Goal: Task Accomplishment & Management: Manage account settings

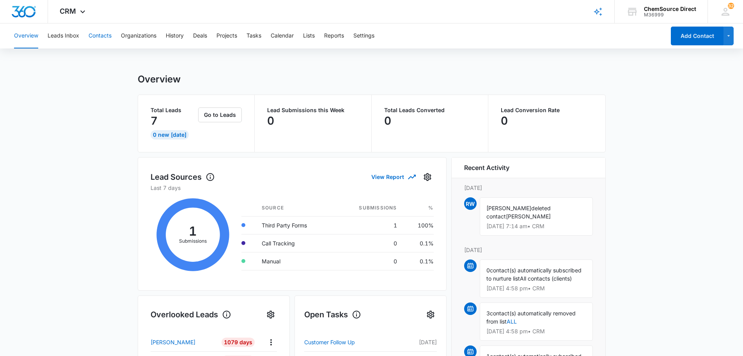
click at [100, 32] on button "Contacts" at bounding box center [100, 35] width 23 height 25
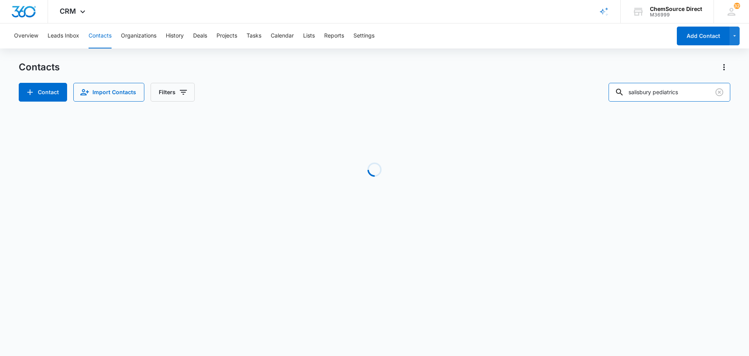
drag, startPoint x: 696, startPoint y: 93, endPoint x: 585, endPoint y: 93, distance: 110.8
click at [585, 93] on div "Contact Import Contacts Filters salisbury pediatrics" at bounding box center [375, 92] width 712 height 19
type input "u"
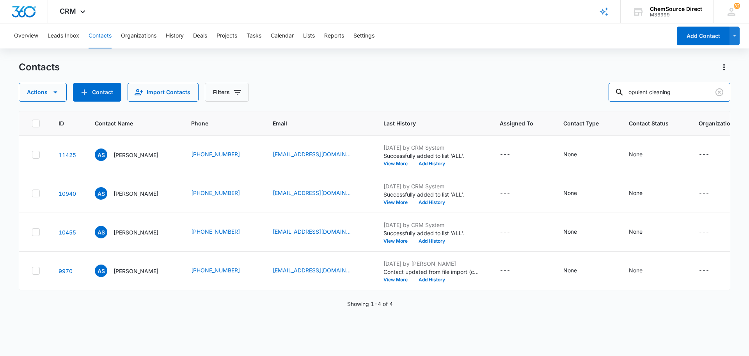
type input "opulent cleaning"
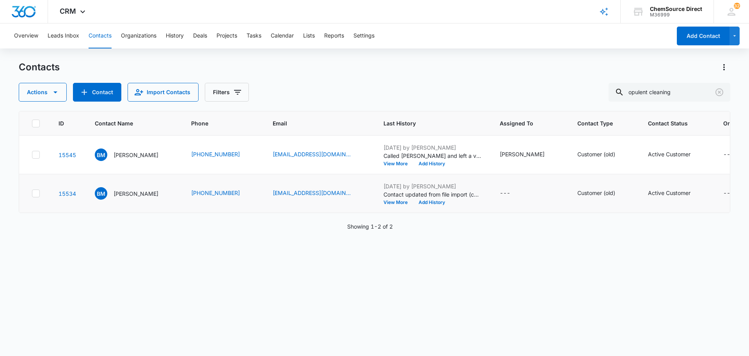
drag, startPoint x: 36, startPoint y: 194, endPoint x: 40, endPoint y: 187, distance: 7.4
click at [36, 194] on icon at bounding box center [36, 193] width 5 height 4
click at [32, 194] on input "checkbox" at bounding box center [32, 193] width 0 height 0
click at [61, 102] on div "Contacts Actions Contact Import Contacts Filters opulent cleaning ID Contact Na…" at bounding box center [375, 208] width 712 height 294
click at [64, 99] on button "Actions" at bounding box center [43, 92] width 48 height 19
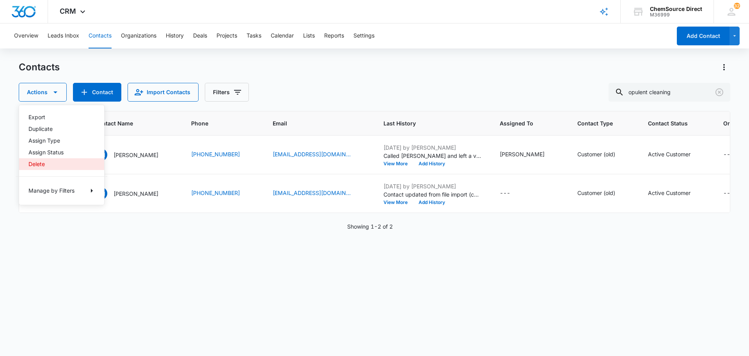
click at [53, 161] on button "Delete" at bounding box center [61, 164] width 85 height 12
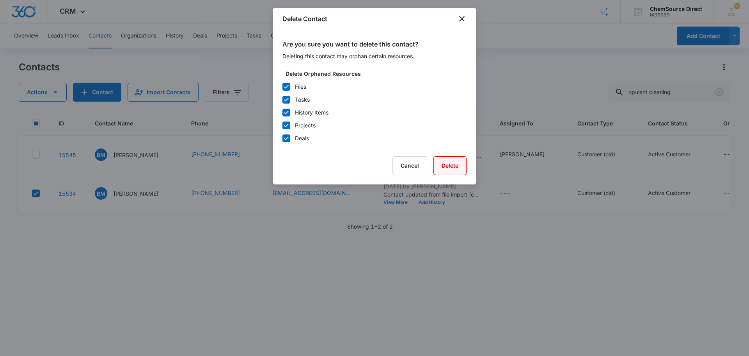
click at [446, 163] on button "Delete" at bounding box center [450, 165] width 33 height 19
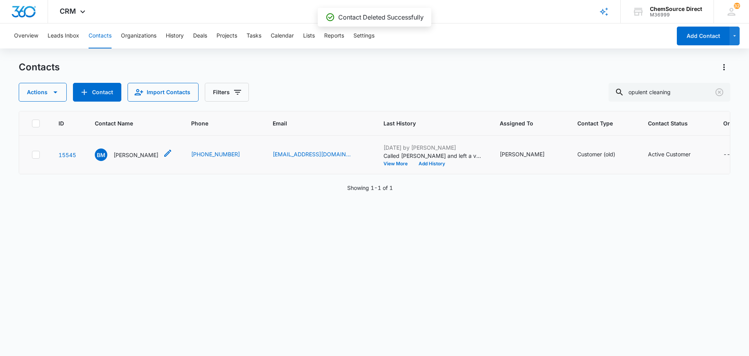
click at [139, 155] on p "[PERSON_NAME]" at bounding box center [136, 155] width 45 height 8
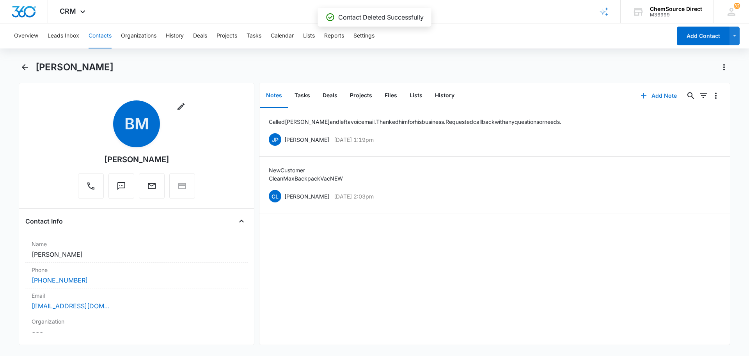
click at [658, 94] on button "Add Note" at bounding box center [659, 95] width 52 height 19
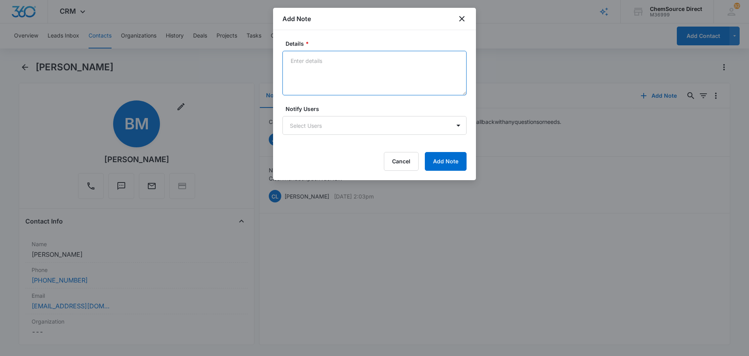
click at [343, 85] on textarea "Details *" at bounding box center [375, 73] width 184 height 44
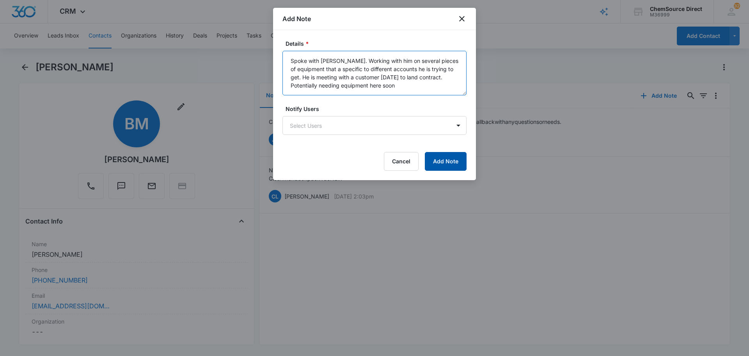
type textarea "Spoke with [PERSON_NAME]. Working with him on several pieces of equipment that …"
click at [448, 165] on button "Add Note" at bounding box center [446, 161] width 42 height 19
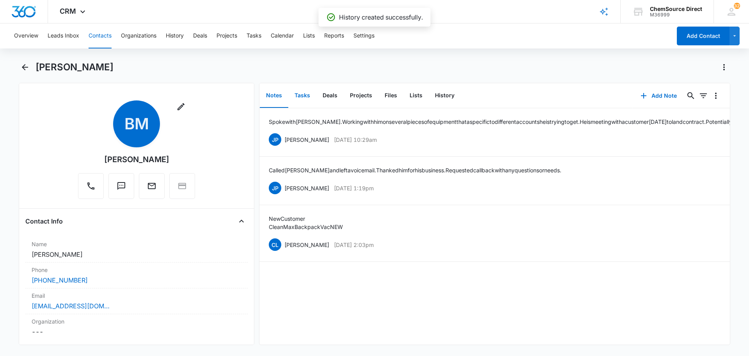
click at [299, 91] on button "Tasks" at bounding box center [302, 96] width 28 height 24
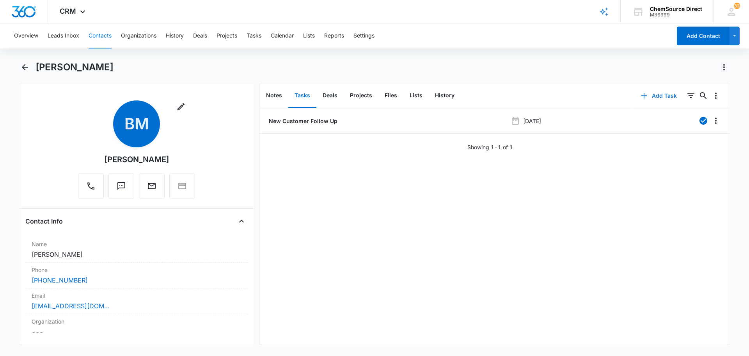
click at [660, 91] on button "Add Task" at bounding box center [659, 95] width 52 height 19
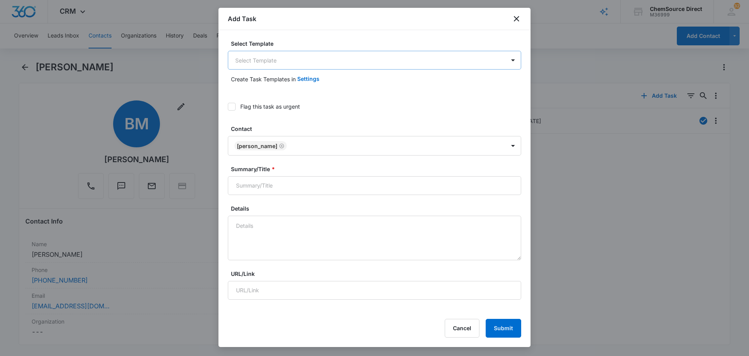
click at [306, 58] on body "CRM Apps Reputation Forms CRM Email Social Payments POS Content Ads Intelligenc…" at bounding box center [374, 178] width 749 height 356
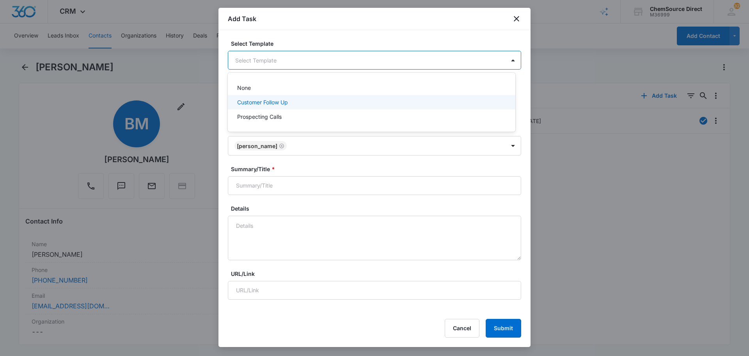
click at [296, 103] on div "Customer Follow Up" at bounding box center [370, 102] width 267 height 8
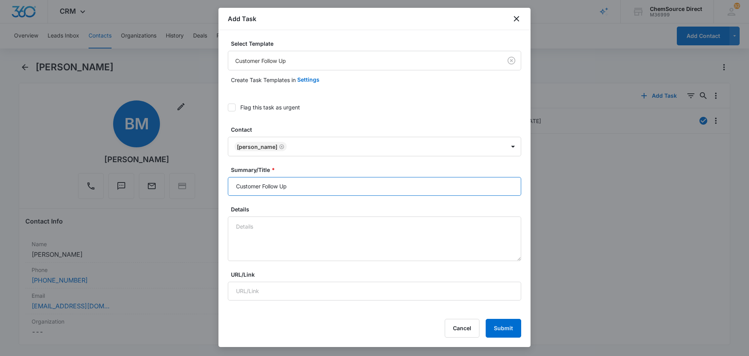
drag, startPoint x: 311, startPoint y: 187, endPoint x: 206, endPoint y: 187, distance: 105.8
click at [206, 187] on body "CRM Apps Reputation Forms CRM Email Social Payments POS Content Ads Intelligenc…" at bounding box center [374, 178] width 749 height 356
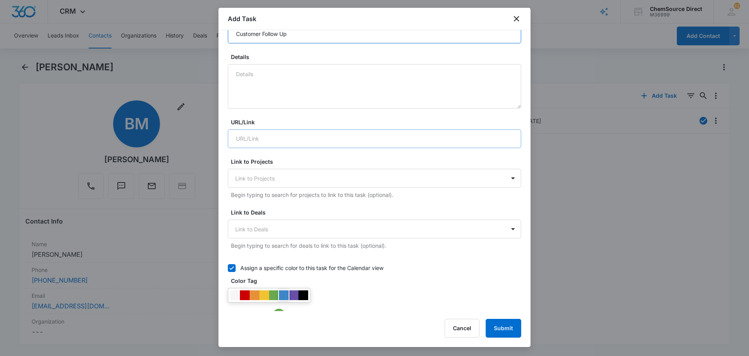
scroll to position [195, 0]
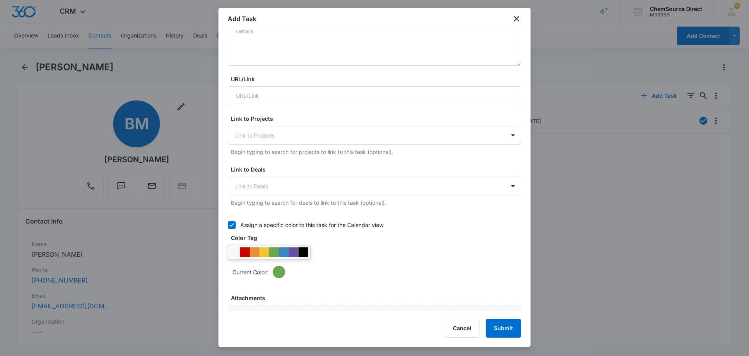
type input "Customer Follow Up"
click at [303, 251] on div at bounding box center [304, 252] width 10 height 10
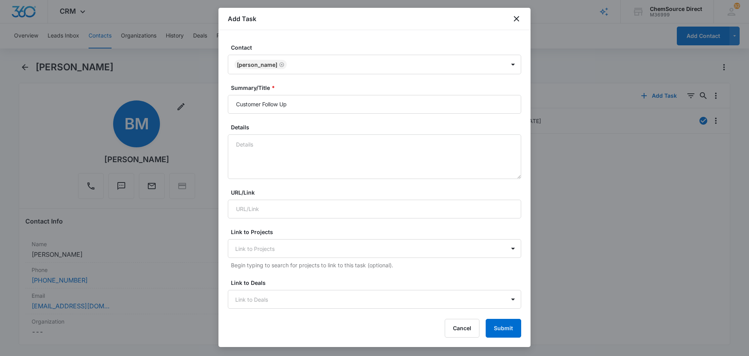
scroll to position [78, 0]
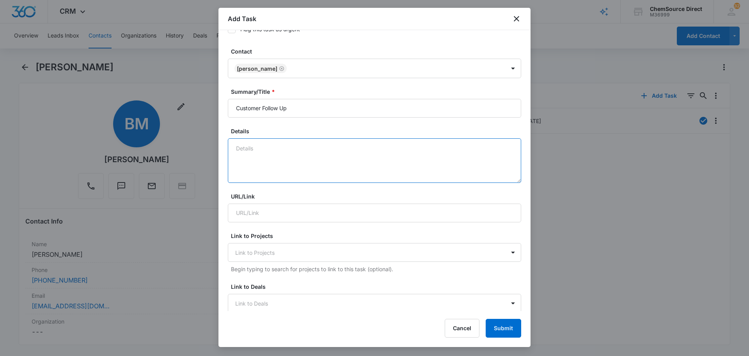
click at [277, 153] on textarea "Details" at bounding box center [374, 160] width 293 height 44
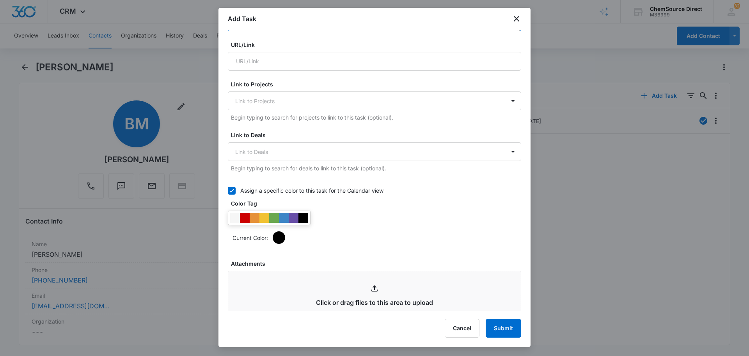
scroll to position [234, 0]
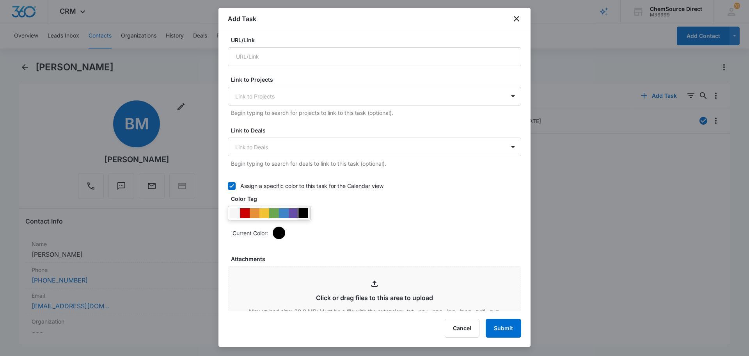
type textarea "Follow up with [PERSON_NAME] regarding equipment purchasing."
click at [306, 212] on div at bounding box center [304, 213] width 10 height 10
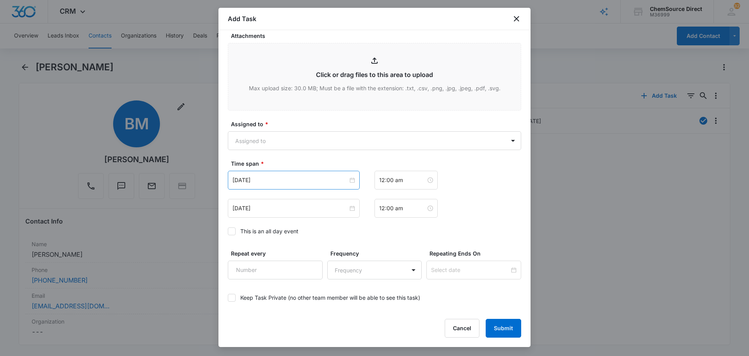
scroll to position [468, 0]
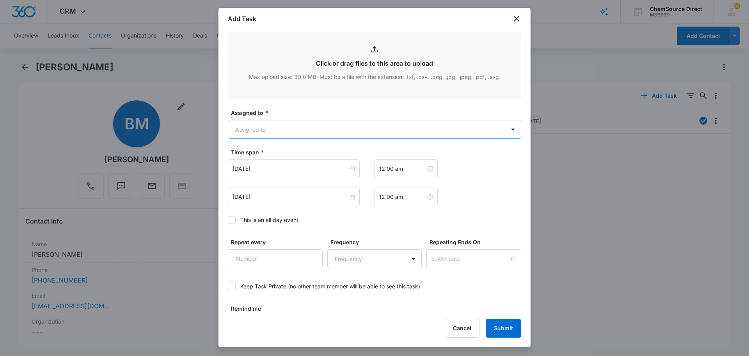
click at [289, 127] on body "CRM Apps Reputation Forms CRM Email Social Payments POS Content Ads Intelligenc…" at bounding box center [374, 178] width 749 height 356
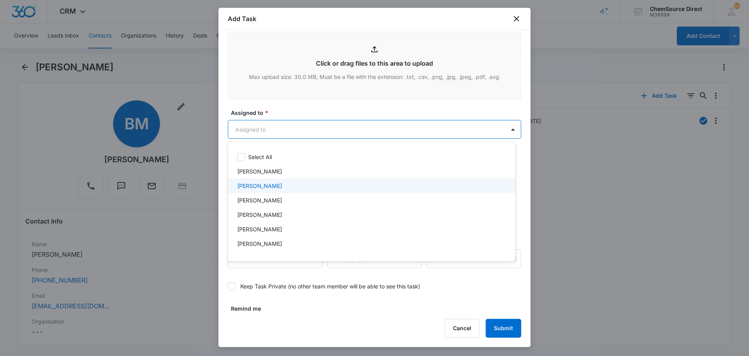
click at [277, 189] on div "[PERSON_NAME]" at bounding box center [370, 185] width 267 height 8
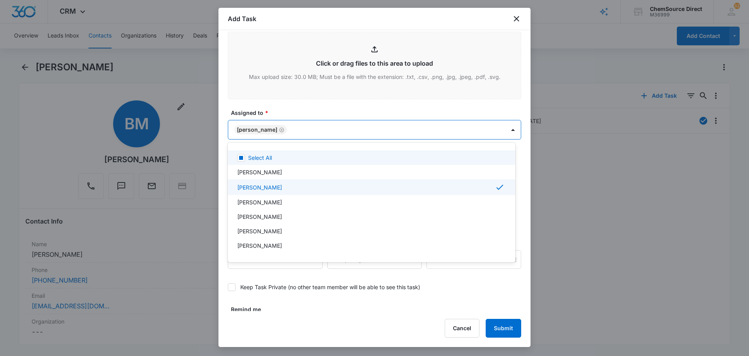
click at [299, 107] on div at bounding box center [374, 178] width 749 height 356
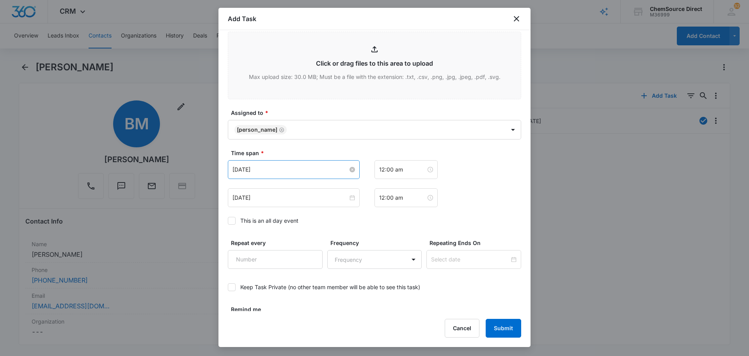
click at [291, 171] on input "[DATE]" at bounding box center [291, 169] width 116 height 9
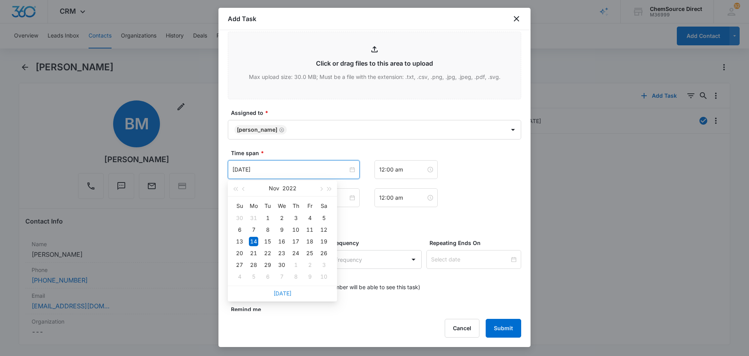
click at [282, 292] on link "[DATE]" at bounding box center [283, 293] width 18 height 7
type input "[DATE]"
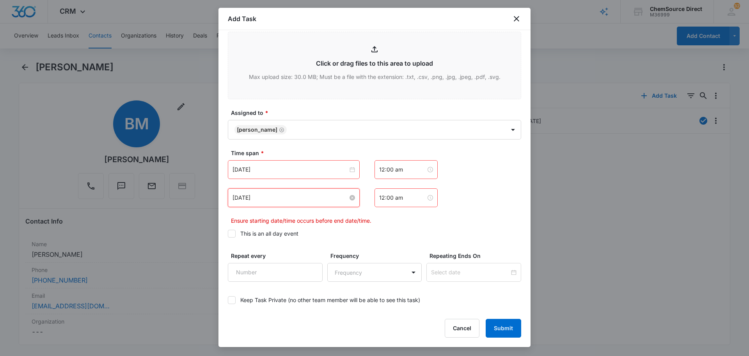
click at [279, 193] on input "[DATE]" at bounding box center [291, 197] width 116 height 9
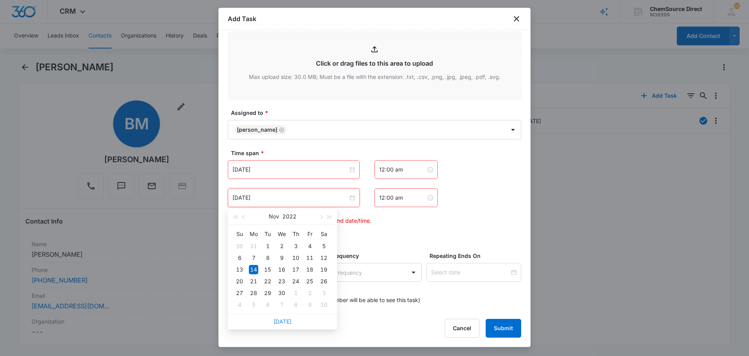
click at [280, 322] on link "[DATE]" at bounding box center [283, 321] width 18 height 7
type input "[DATE]"
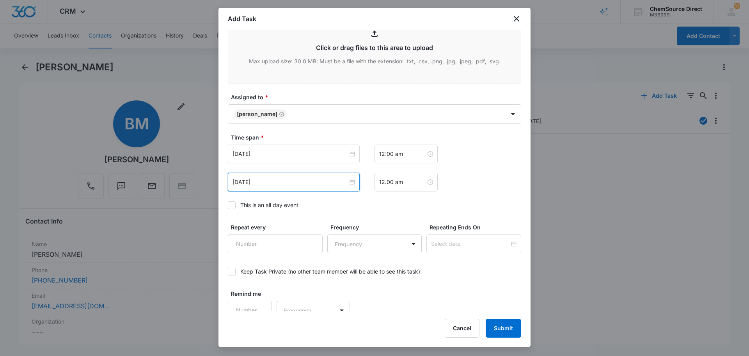
scroll to position [493, 0]
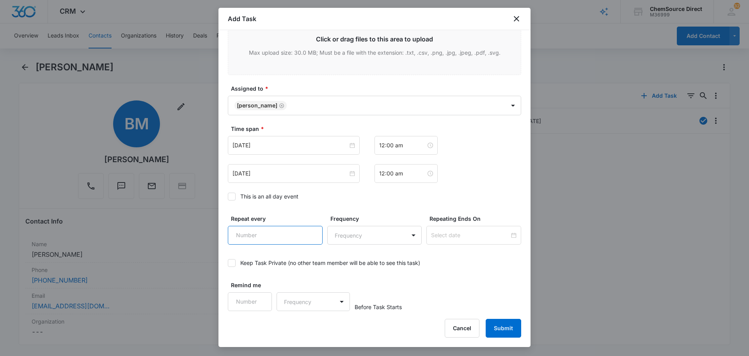
click at [284, 238] on input "Repeat every" at bounding box center [275, 235] width 95 height 19
click at [456, 233] on input at bounding box center [470, 235] width 78 height 9
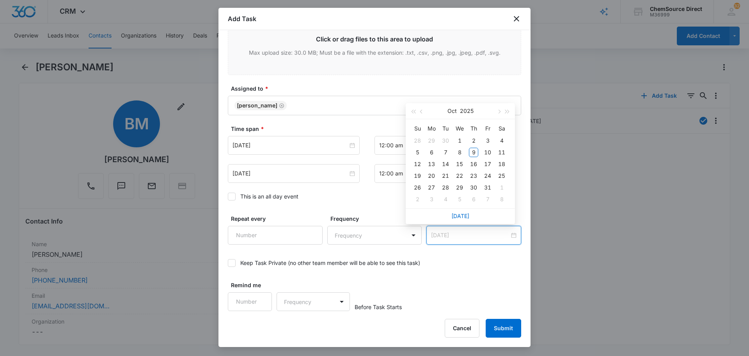
type input "[DATE]"
click at [263, 238] on input "Repeat every" at bounding box center [275, 235] width 95 height 19
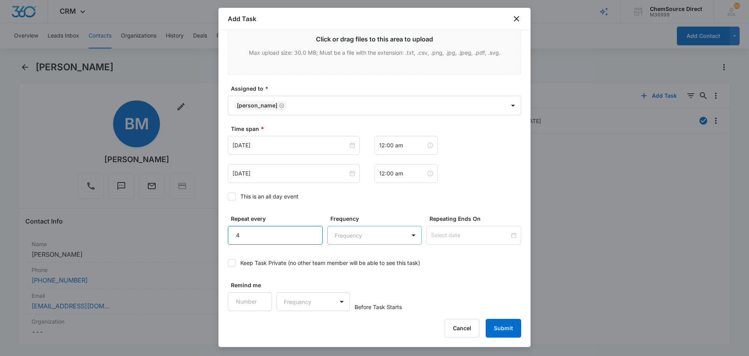
type input "4"
click at [352, 231] on body "CRM Apps Reputation Forms CRM Email Social Payments POS Content Ads Intelligenc…" at bounding box center [374, 178] width 749 height 356
click at [365, 266] on div "Day" at bounding box center [371, 262] width 73 height 8
click at [455, 237] on input at bounding box center [470, 235] width 78 height 9
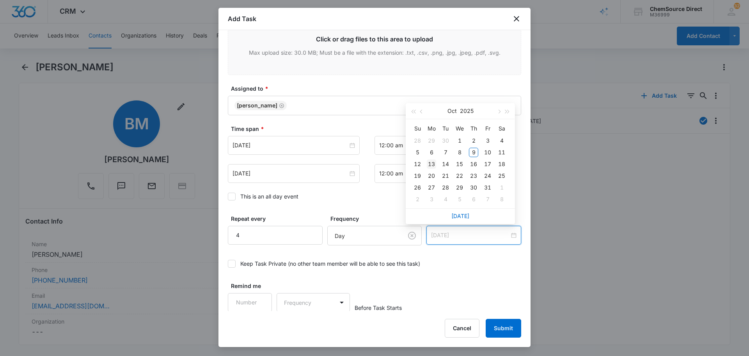
click at [430, 165] on div "13" at bounding box center [431, 163] width 9 height 9
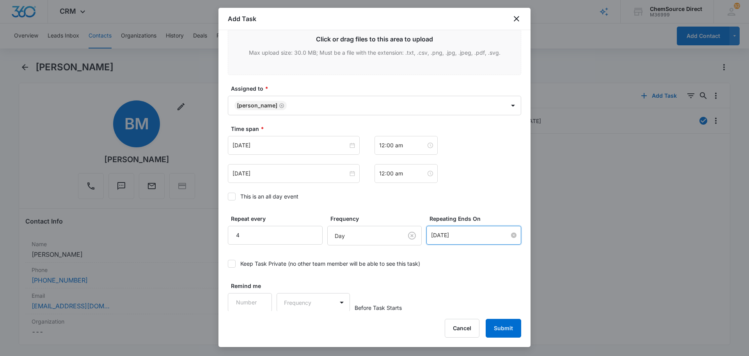
click at [471, 236] on input "[DATE]" at bounding box center [470, 235] width 78 height 9
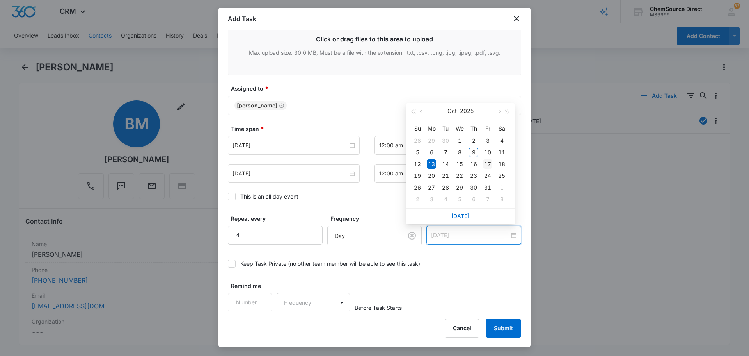
type input "[DATE]"
click at [486, 162] on div "17" at bounding box center [487, 163] width 9 height 9
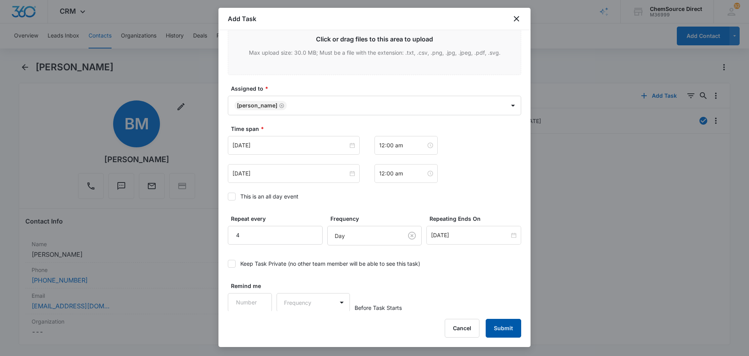
click at [504, 329] on button "Submit" at bounding box center [504, 327] width 36 height 19
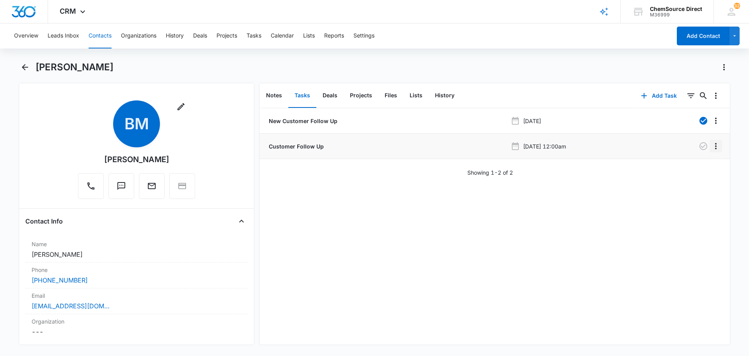
click at [713, 148] on icon "Overflow Menu" at bounding box center [715, 145] width 9 height 9
click at [704, 164] on button "Edit" at bounding box center [694, 168] width 44 height 12
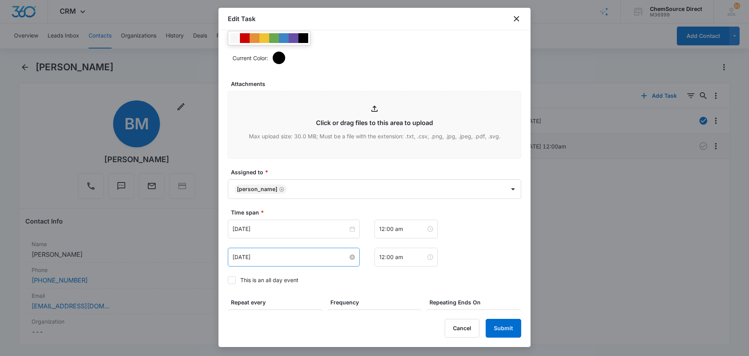
scroll to position [351, 0]
click at [230, 277] on icon at bounding box center [231, 278] width 7 height 7
click at [228, 279] on input "This is an all day event" at bounding box center [228, 279] width 0 height 0
click at [513, 327] on button "Submit" at bounding box center [504, 327] width 36 height 19
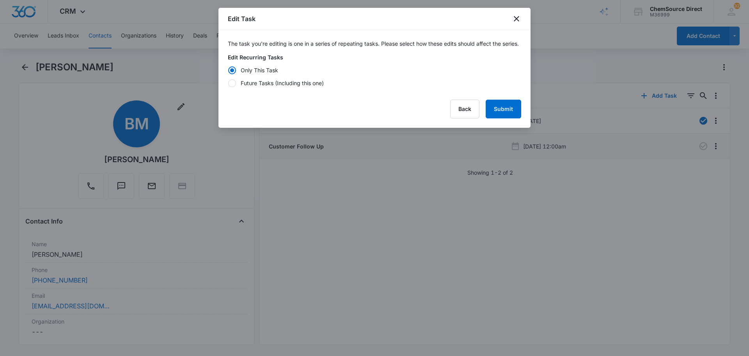
scroll to position [0, 0]
click at [238, 87] on label "Future Tasks (Including this one)" at bounding box center [374, 83] width 293 height 8
click at [228, 83] on input "Future Tasks (Including this one)" at bounding box center [228, 83] width 0 height 0
radio input "false"
radio input "true"
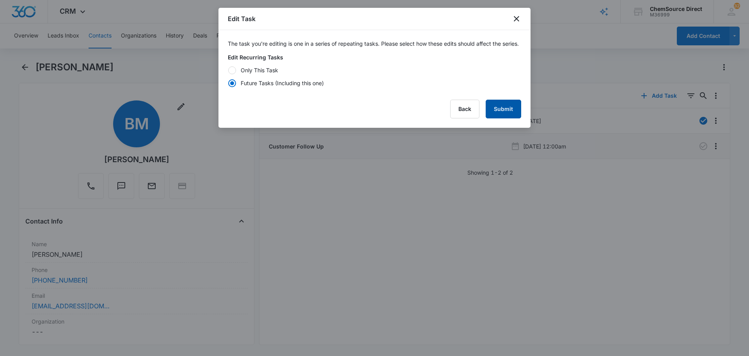
click at [512, 118] on button "Submit" at bounding box center [504, 109] width 36 height 19
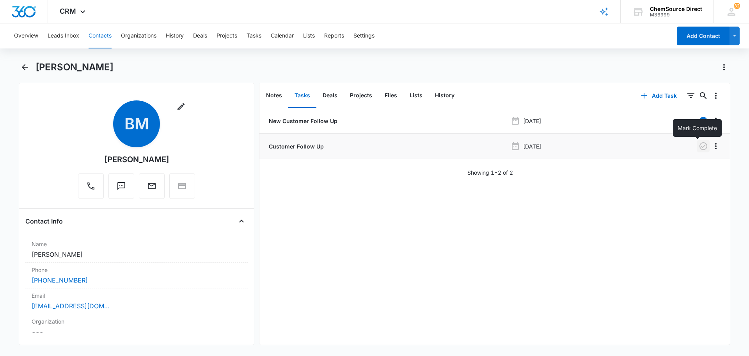
click at [699, 146] on icon "button" at bounding box center [703, 145] width 9 height 9
click at [105, 39] on button "Contacts" at bounding box center [100, 35] width 23 height 25
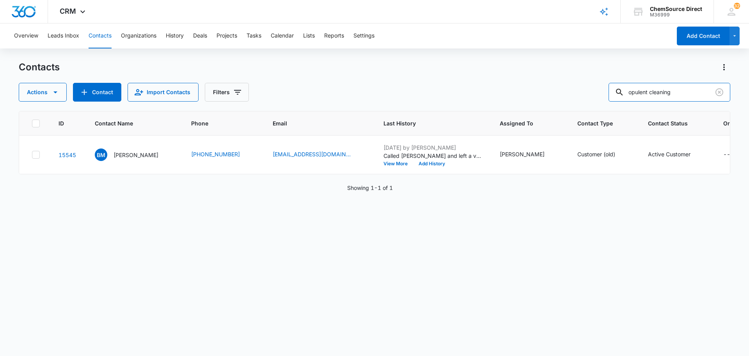
drag, startPoint x: 690, startPoint y: 93, endPoint x: 557, endPoint y: 96, distance: 132.7
click at [558, 96] on div "Actions Contact Import Contacts Filters opulent cleaning" at bounding box center [375, 92] width 712 height 19
type input "[PERSON_NAME]"
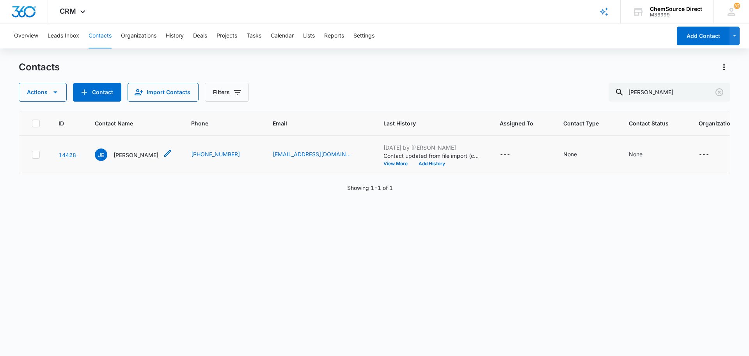
click at [133, 154] on p "[PERSON_NAME]" at bounding box center [136, 155] width 45 height 8
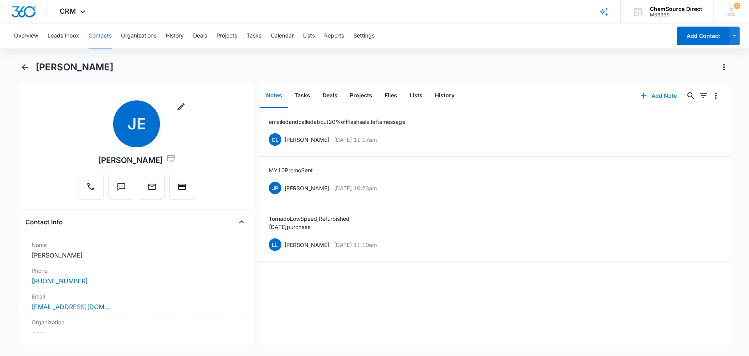
click at [649, 94] on button "Add Note" at bounding box center [659, 95] width 52 height 19
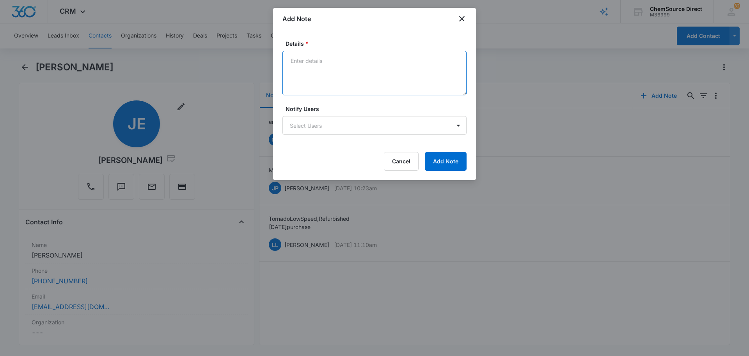
click at [330, 68] on textarea "Details *" at bounding box center [375, 73] width 184 height 44
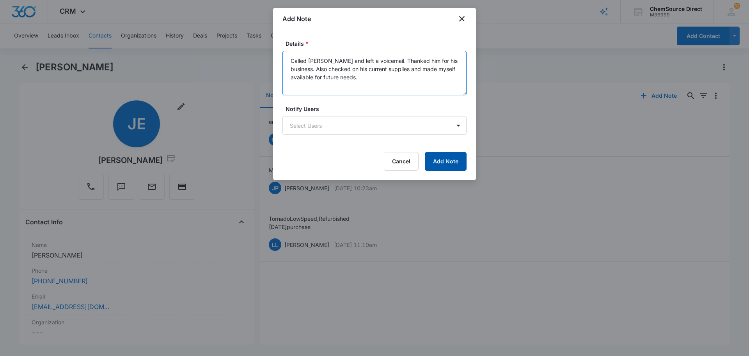
type textarea "Called [PERSON_NAME] and left a voicemail. Thanked him for his business. Also c…"
click at [455, 164] on button "Add Note" at bounding box center [446, 161] width 42 height 19
